Goal: Understand process/instructions

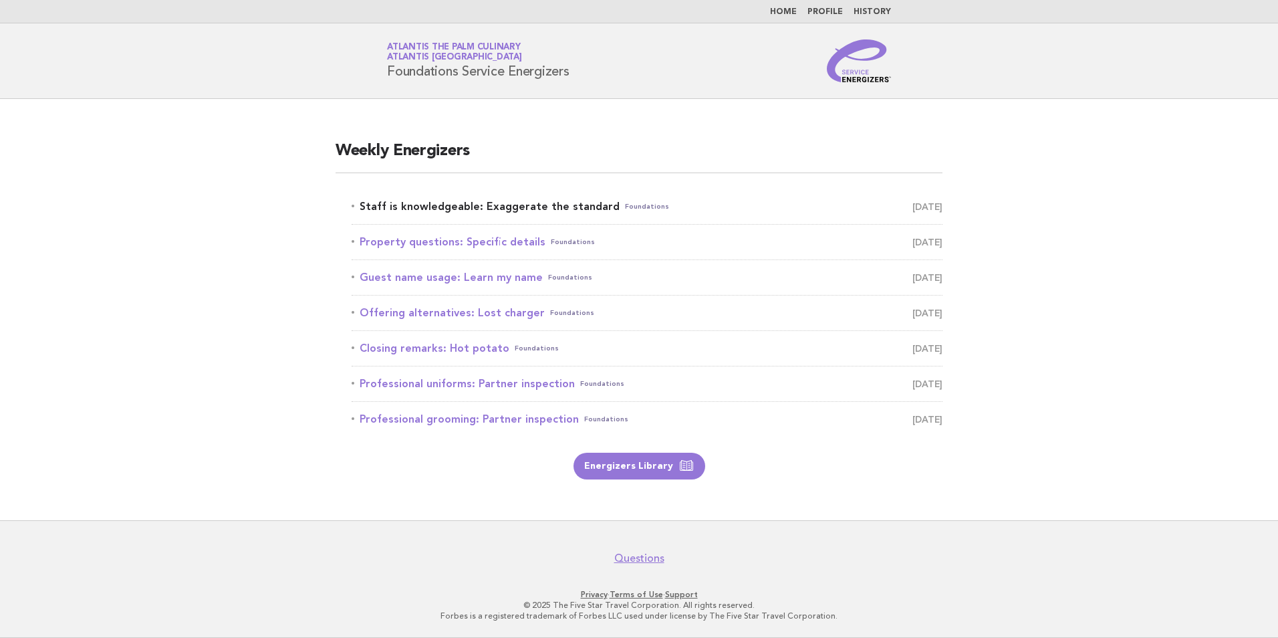
click at [525, 206] on link "Staff is knowledgeable: Exaggerate the standard Foundations September 26" at bounding box center [647, 206] width 591 height 19
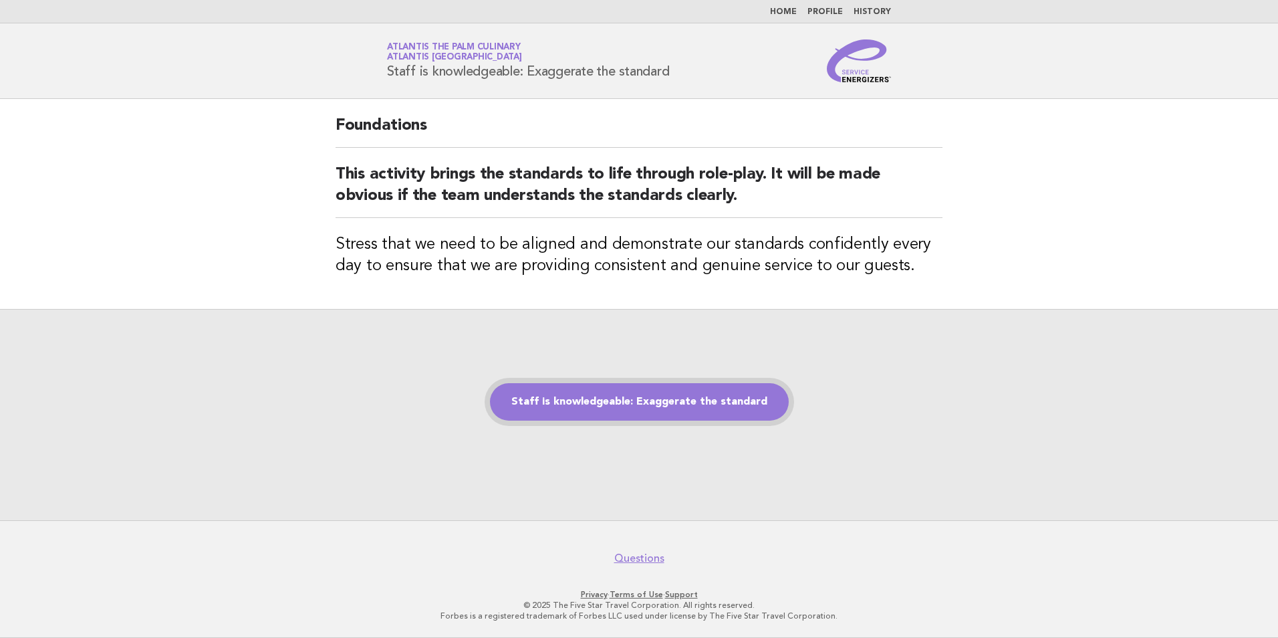
click at [713, 412] on link "Staff is knowledgeable: Exaggerate the standard" at bounding box center [639, 401] width 299 height 37
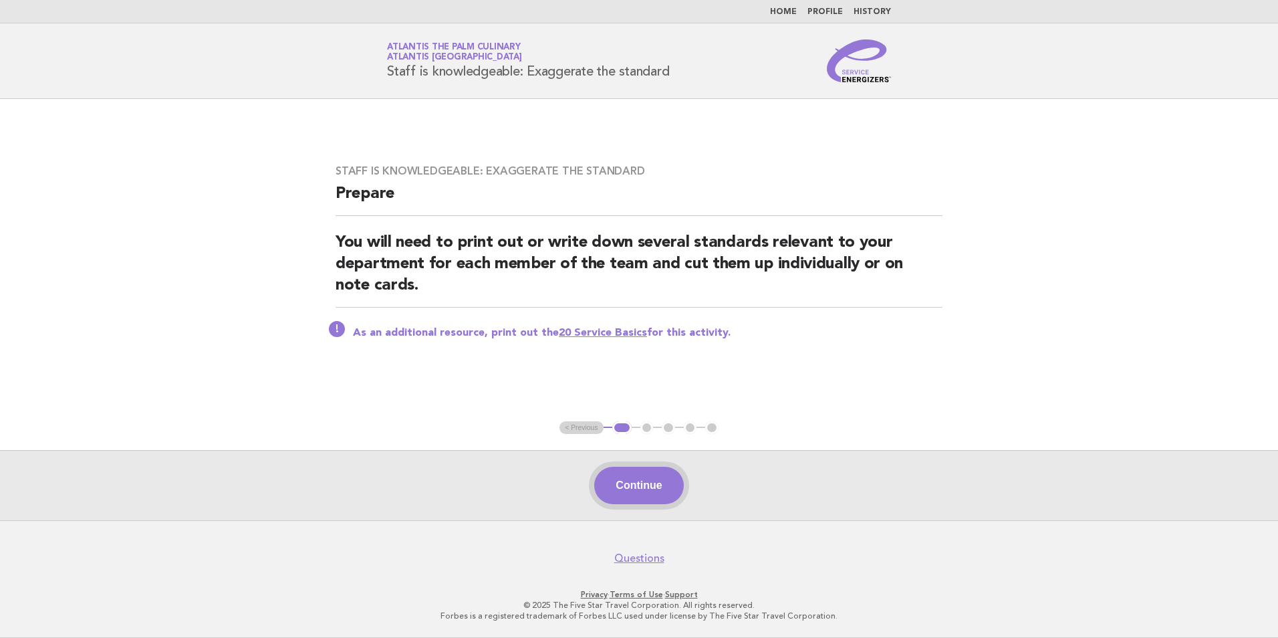
click at [666, 486] on button "Continue" at bounding box center [638, 484] width 89 height 37
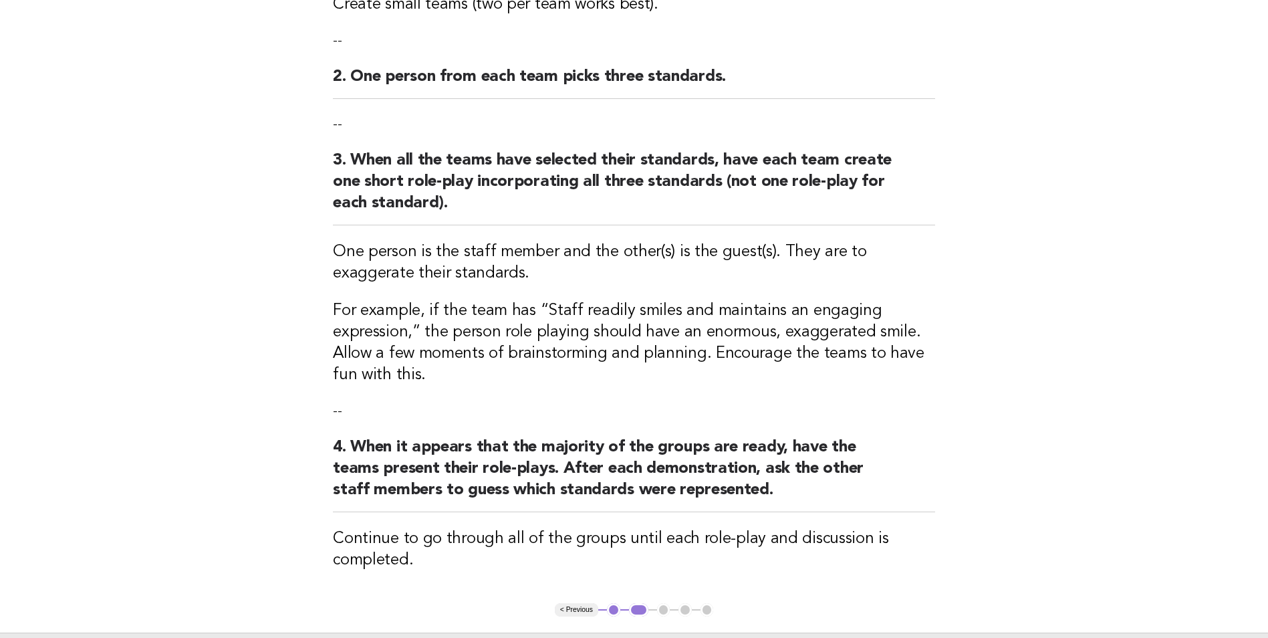
scroll to position [401, 0]
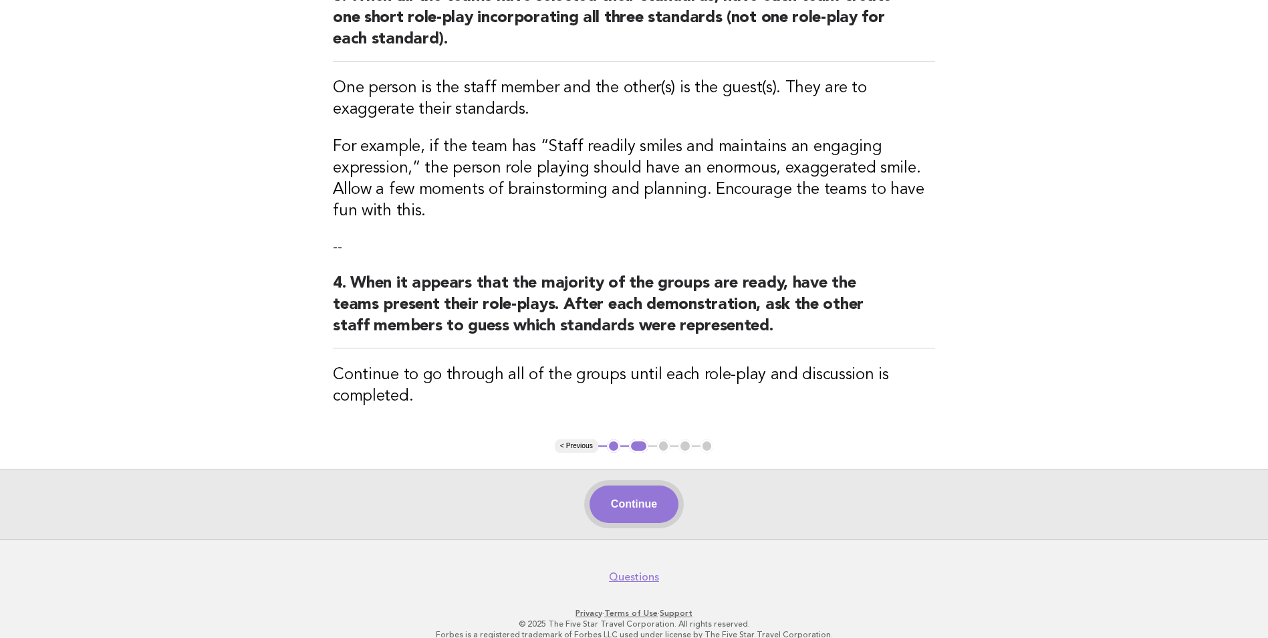
click at [621, 511] on button "Continue" at bounding box center [633, 503] width 89 height 37
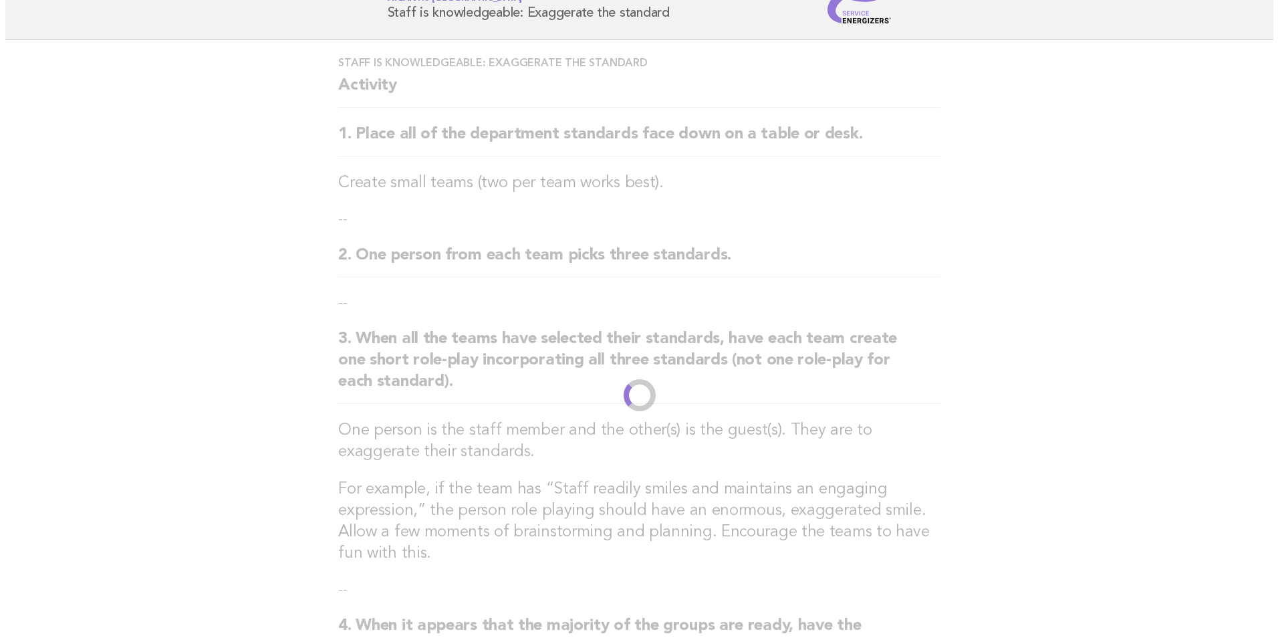
scroll to position [0, 0]
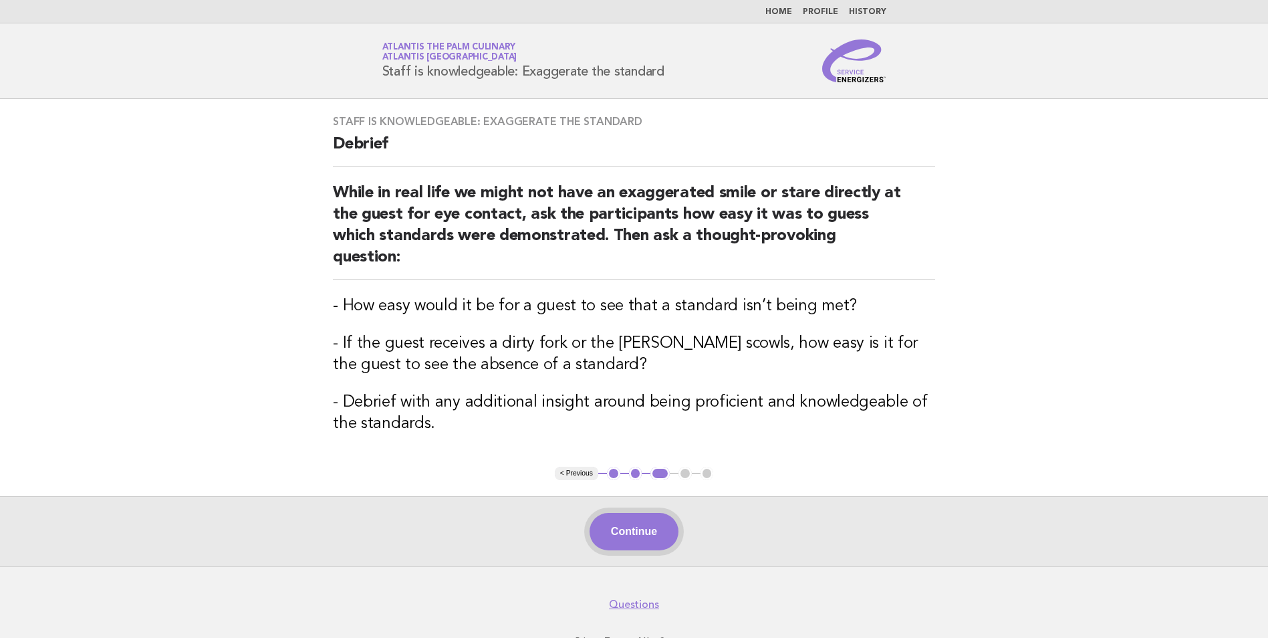
click at [608, 514] on button "Continue" at bounding box center [633, 531] width 89 height 37
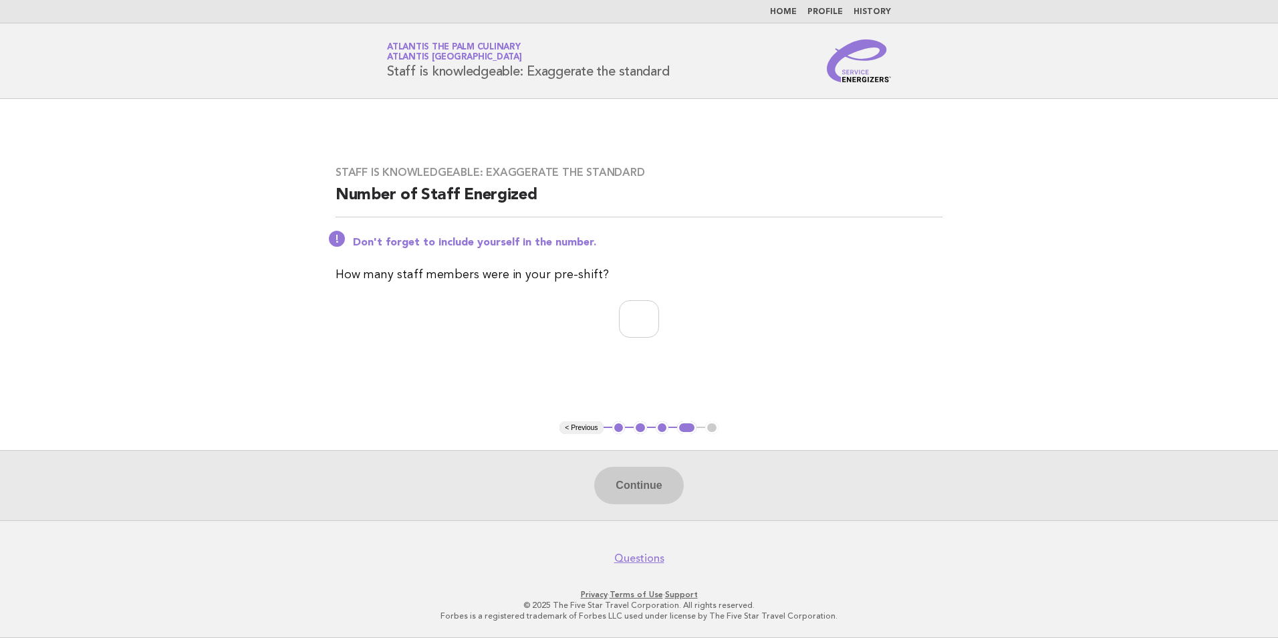
click at [625, 499] on div "Continue" at bounding box center [639, 485] width 1278 height 70
click at [619, 328] on input "number" at bounding box center [639, 318] width 40 height 37
type input "*"
click at [659, 321] on input "*" at bounding box center [639, 318] width 40 height 37
type input "**"
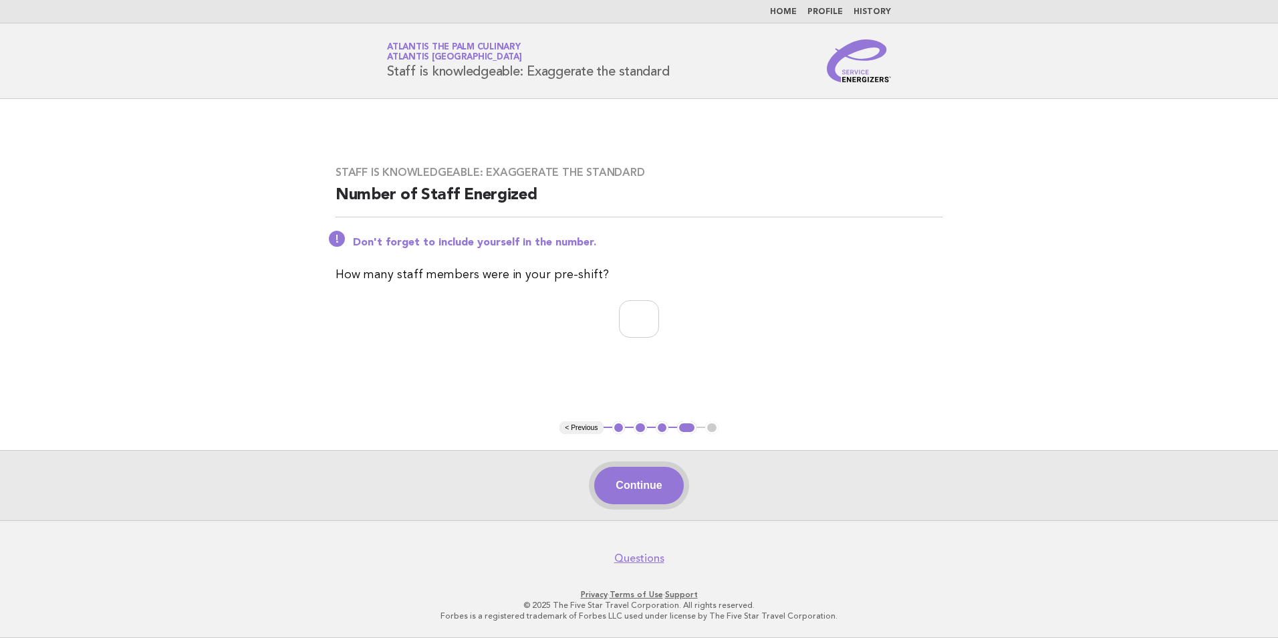
click at [642, 488] on button "Continue" at bounding box center [638, 484] width 89 height 37
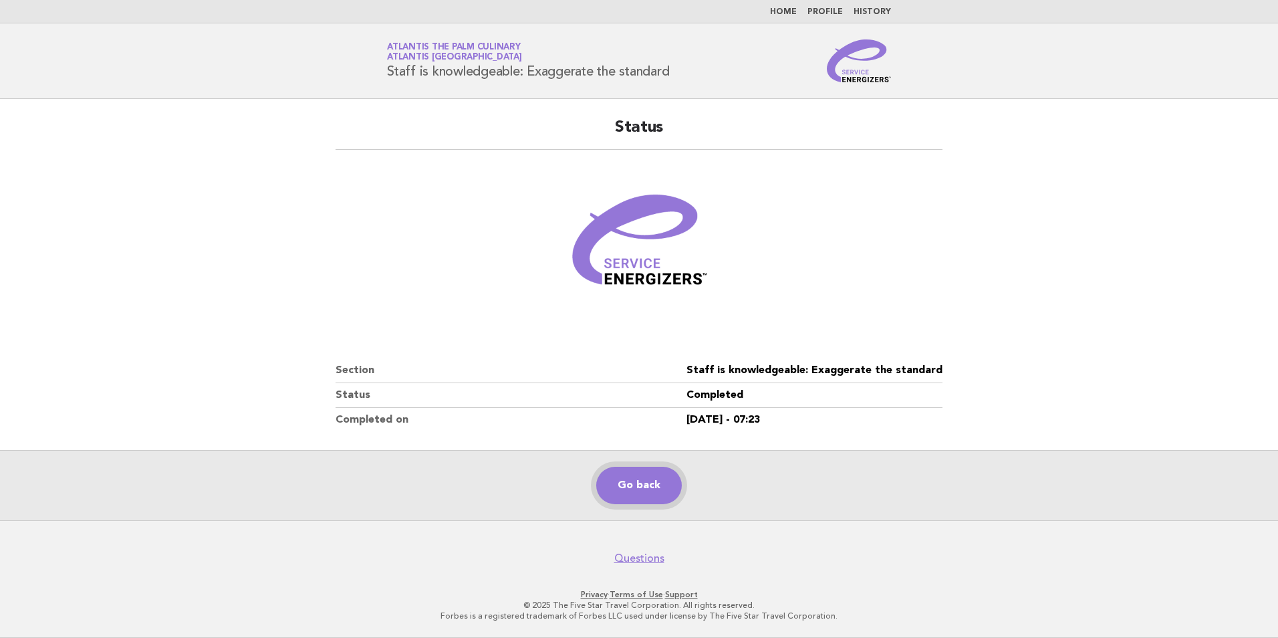
click at [624, 484] on link "Go back" at bounding box center [639, 484] width 86 height 37
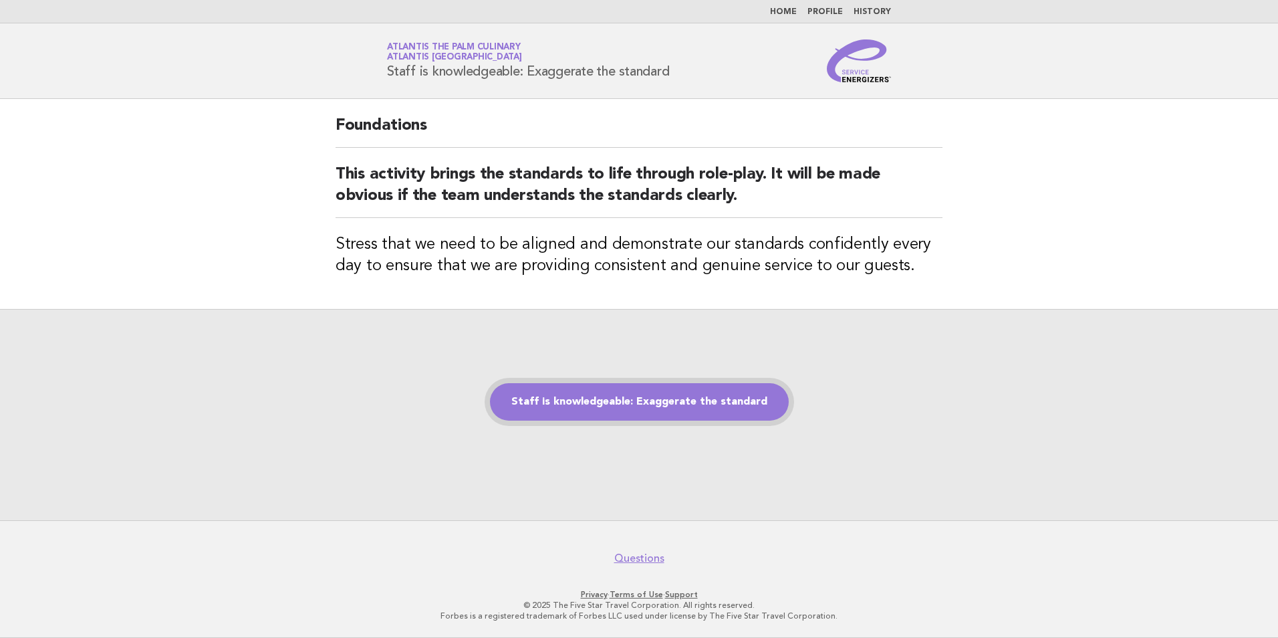
click at [609, 403] on link "Staff is knowledgeable: Exaggerate the standard" at bounding box center [639, 401] width 299 height 37
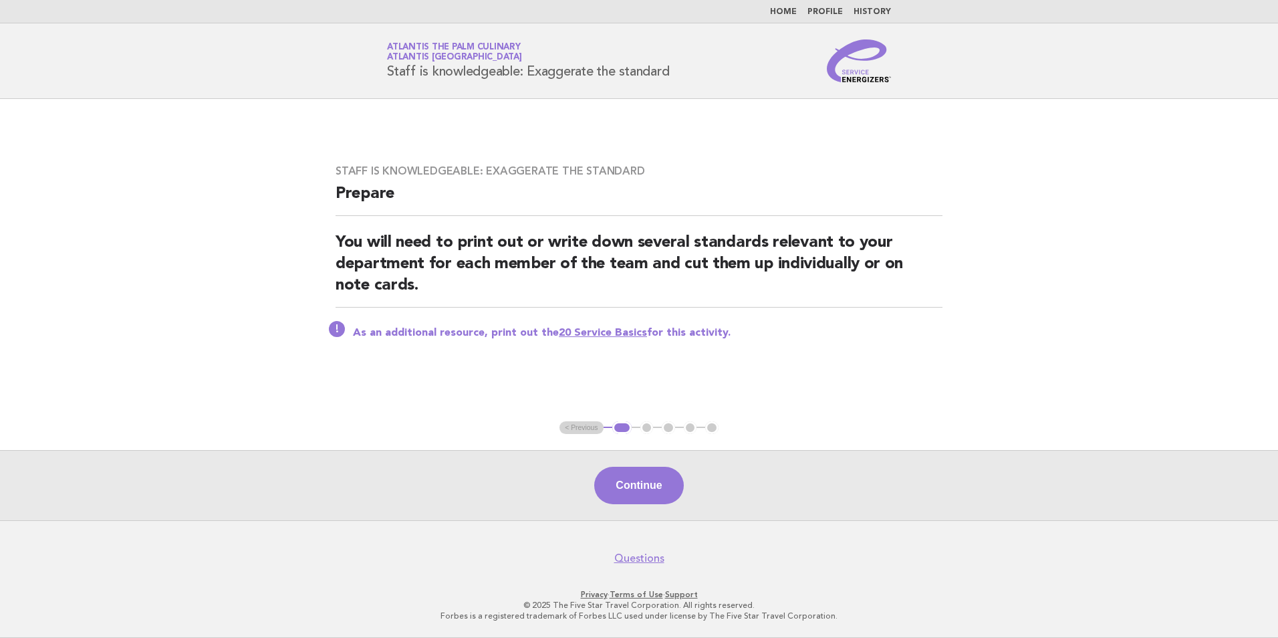
click at [609, 403] on main "Staff is knowledgeable: Exaggerate the standard Prepare You will need to print …" at bounding box center [639, 309] width 1278 height 421
click at [629, 491] on button "Continue" at bounding box center [638, 484] width 89 height 37
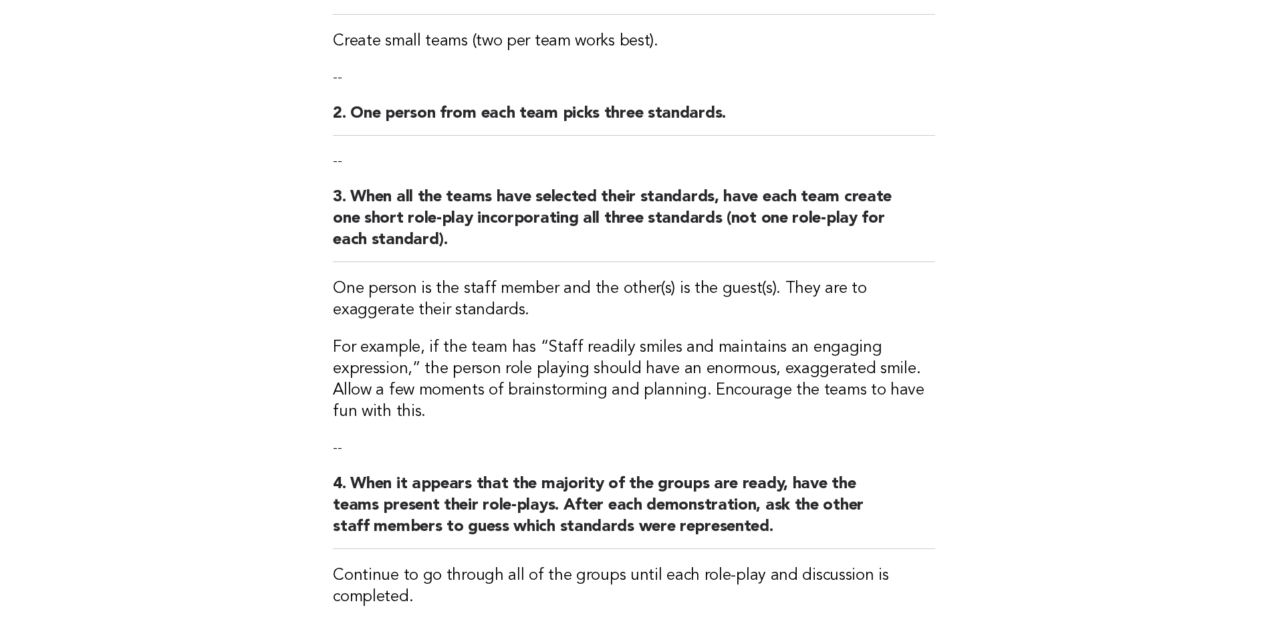
scroll to position [267, 0]
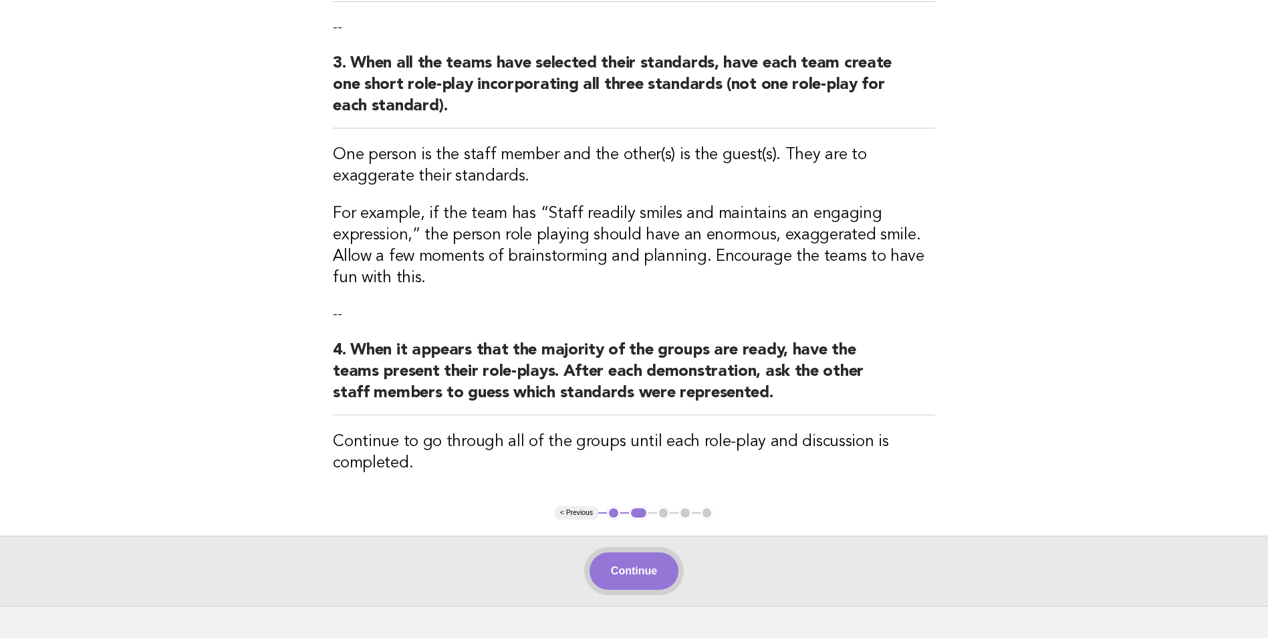
click at [642, 568] on button "Continue" at bounding box center [633, 570] width 89 height 37
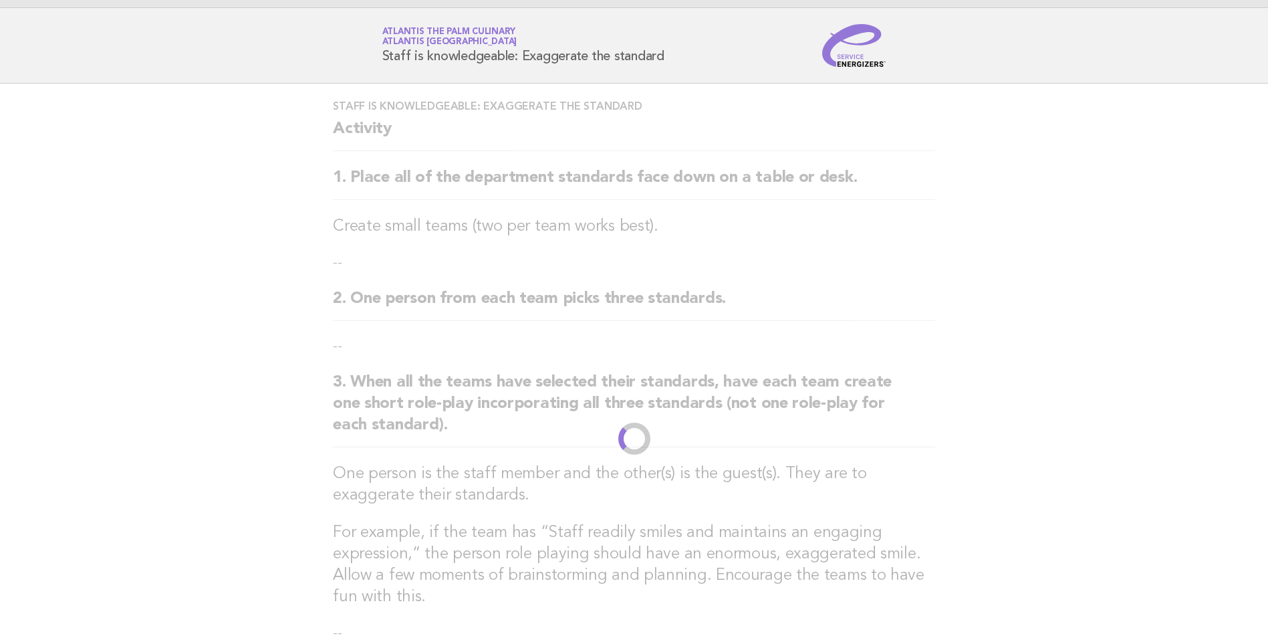
scroll to position [0, 0]
